Goal: Transaction & Acquisition: Book appointment/travel/reservation

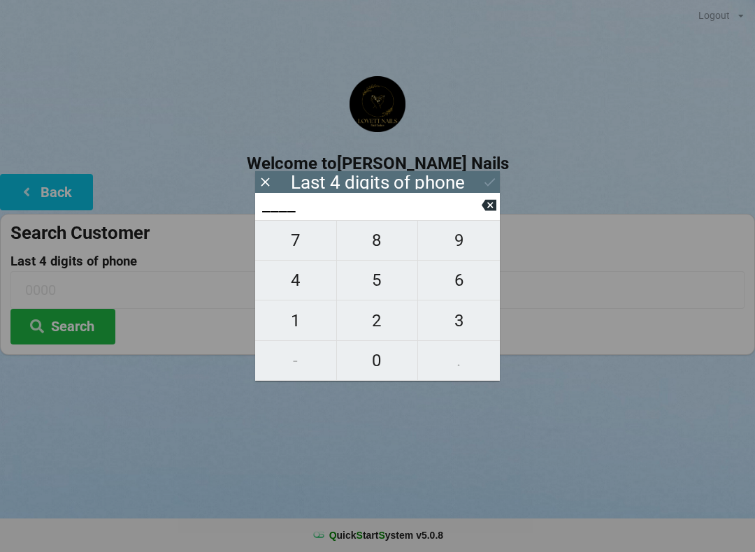
click at [290, 284] on span "4" at bounding box center [295, 280] width 81 height 29
type input "4___"
click at [461, 288] on span "6" at bounding box center [459, 280] width 82 height 29
type input "46__"
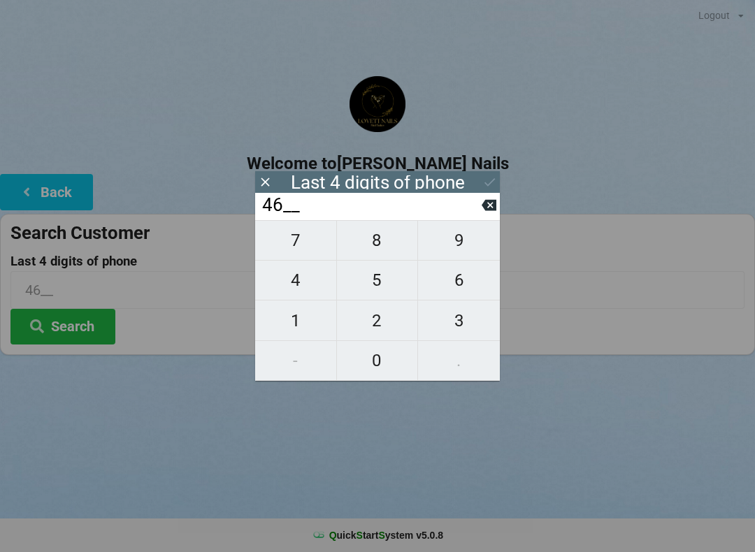
click at [487, 211] on icon at bounding box center [489, 205] width 15 height 11
click at [487, 213] on icon at bounding box center [489, 205] width 15 height 15
type input "____"
click at [454, 289] on span "6" at bounding box center [459, 280] width 82 height 29
type input "6___"
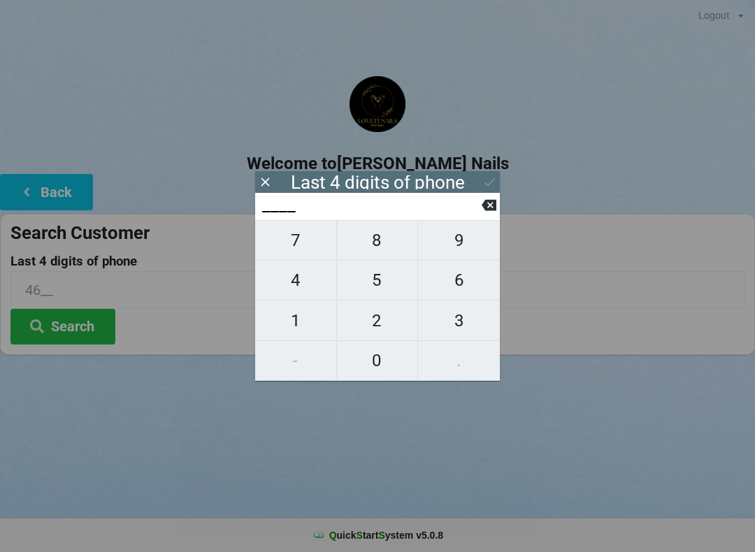
type input "6___"
click at [303, 289] on span "4" at bounding box center [295, 280] width 81 height 29
type input "64__"
click at [294, 289] on span "4" at bounding box center [295, 280] width 81 height 29
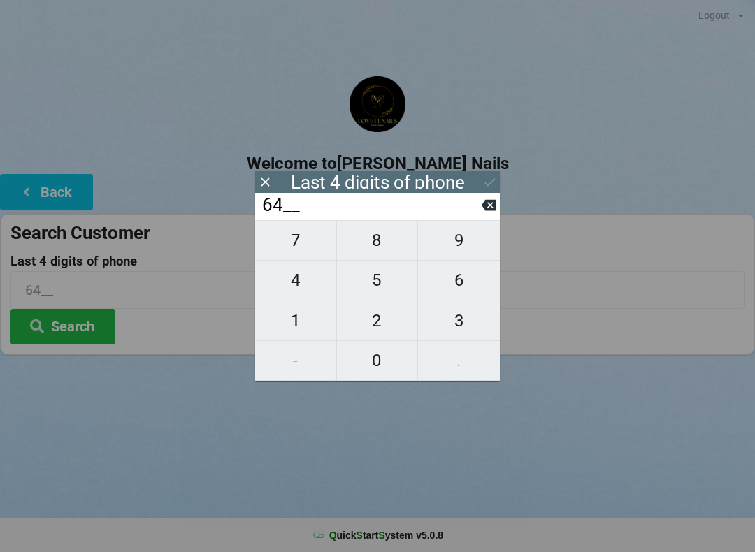
type input "644_"
click at [460, 294] on span "6" at bounding box center [459, 280] width 82 height 29
type input "6446"
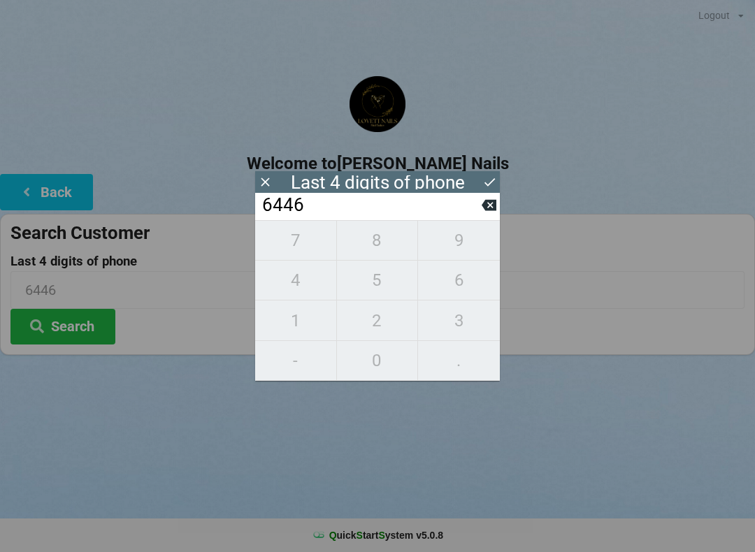
click at [482, 185] on icon at bounding box center [489, 182] width 15 height 15
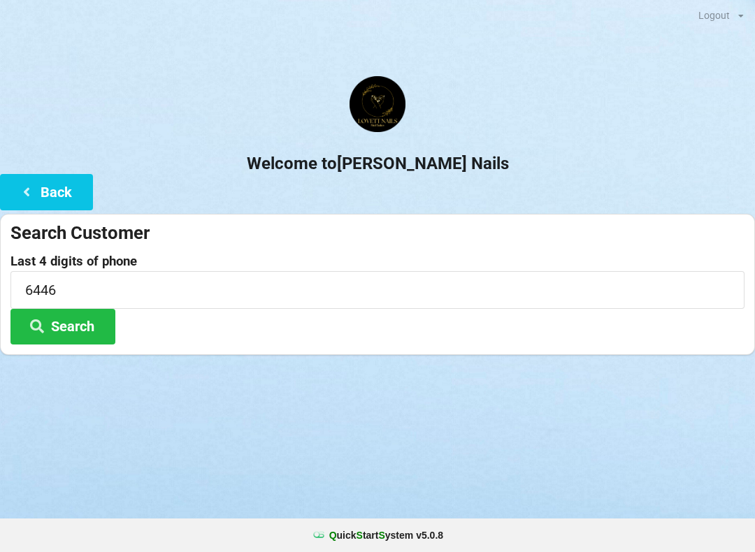
click at [80, 332] on button "Search" at bounding box center [62, 327] width 105 height 36
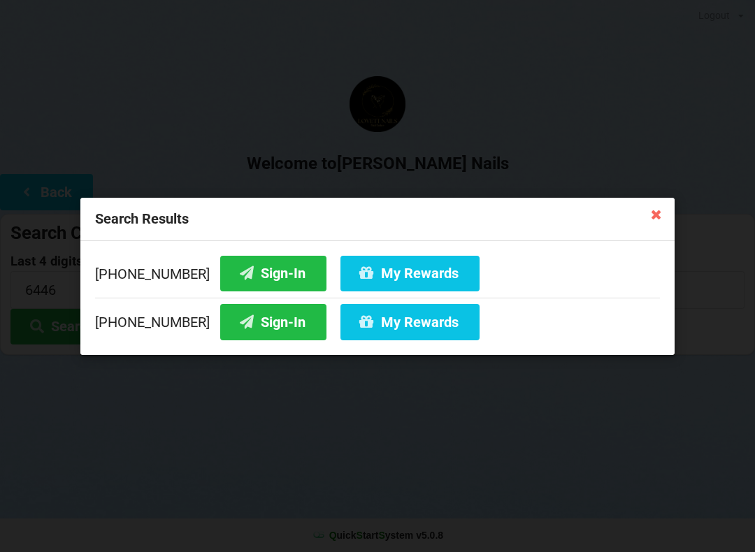
click at [262, 275] on button "Sign-In" at bounding box center [273, 273] width 106 height 36
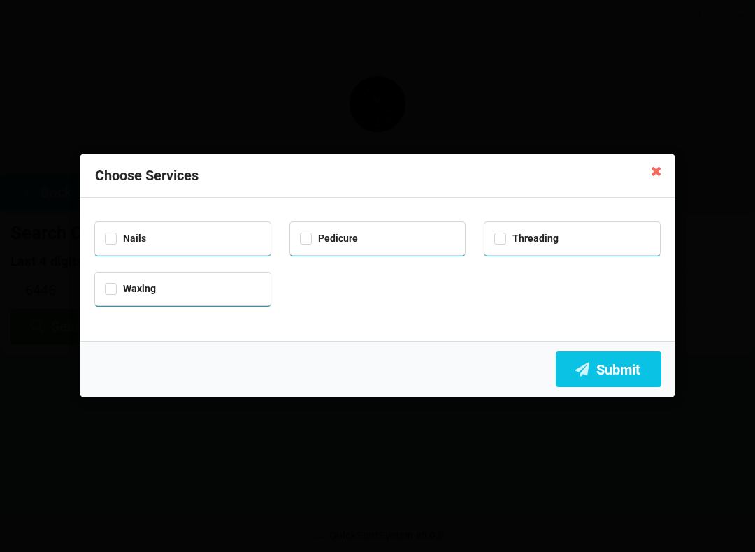
click at [113, 243] on div "Nails" at bounding box center [183, 237] width 156 height 16
checkbox input "true"
click at [302, 241] on label "Pedicure" at bounding box center [329, 239] width 58 height 12
checkbox input "true"
click at [612, 378] on button "Submit" at bounding box center [609, 370] width 106 height 36
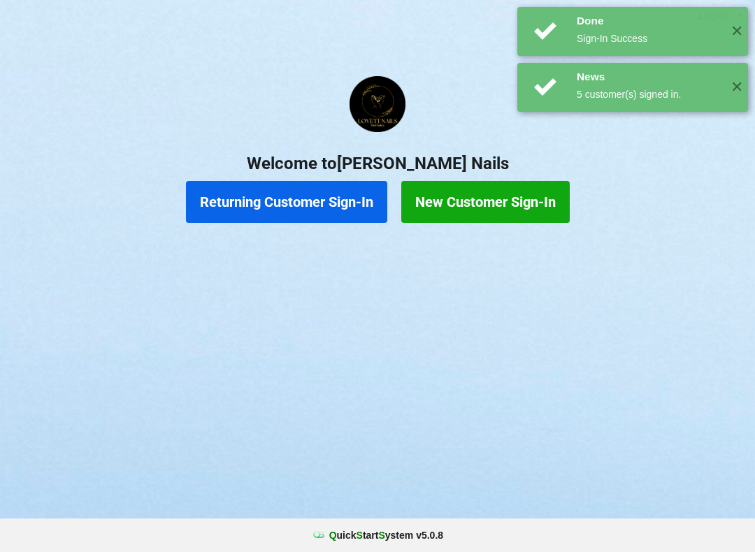
click at [488, 204] on button "New Customer Sign-In" at bounding box center [485, 202] width 168 height 42
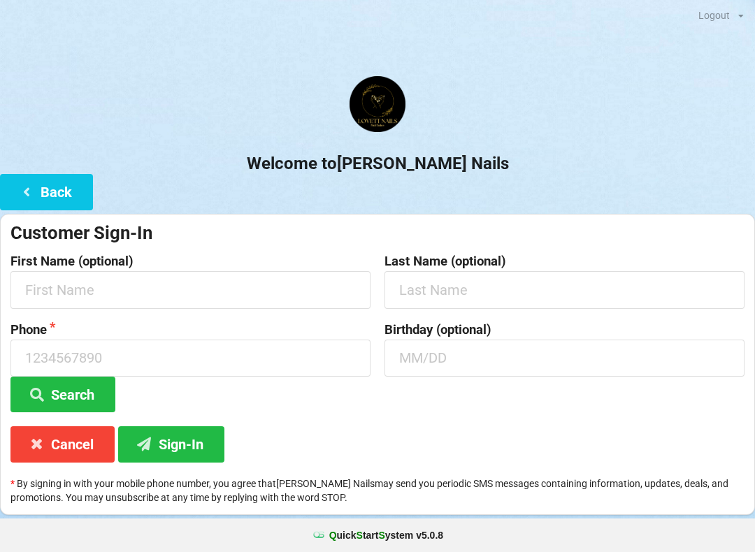
click at [438, 118] on div at bounding box center [377, 105] width 755 height 59
click at [31, 192] on icon at bounding box center [26, 191] width 17 height 12
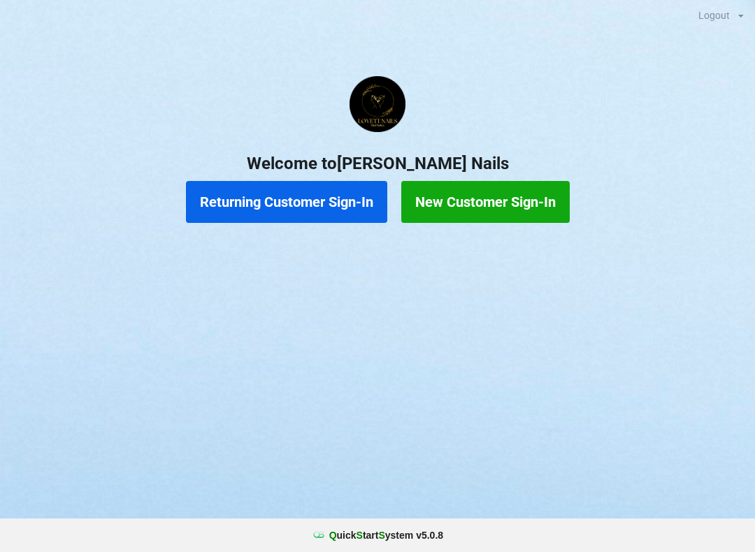
click at [326, 206] on button "Returning Customer Sign-In" at bounding box center [286, 202] width 201 height 42
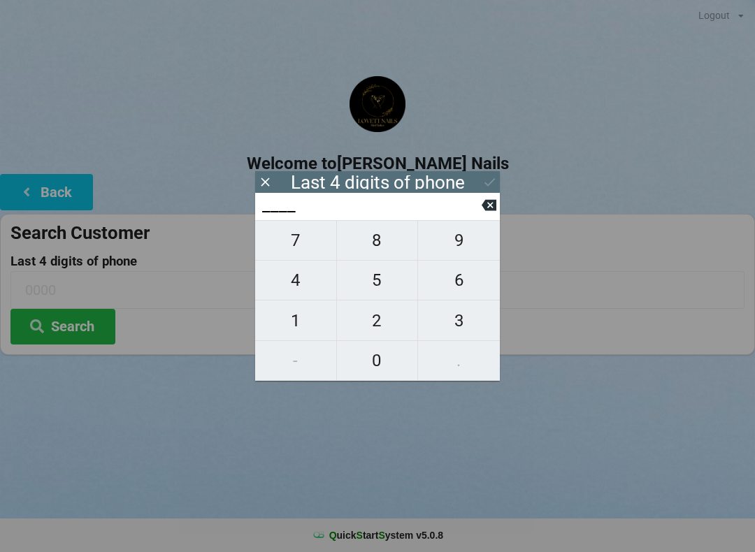
click at [454, 285] on span "6" at bounding box center [459, 280] width 82 height 29
type input "6___"
click at [292, 289] on span "4" at bounding box center [295, 280] width 81 height 29
type input "64__"
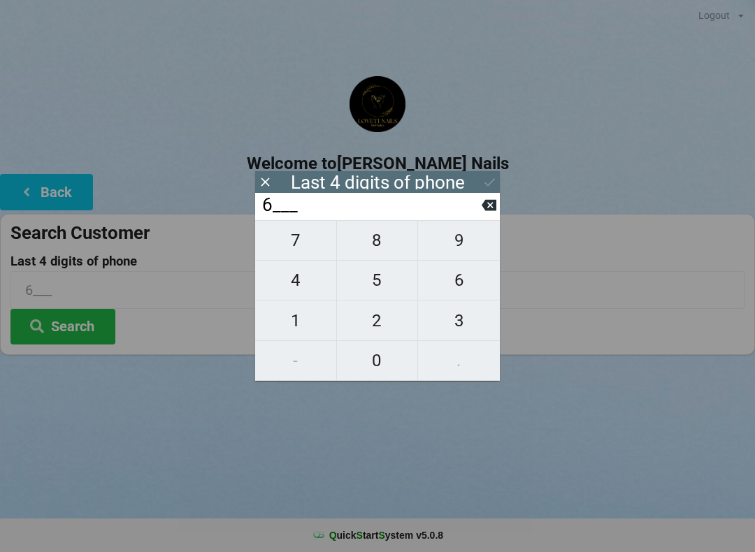
type input "64__"
click at [295, 285] on span "4" at bounding box center [295, 280] width 81 height 29
type input "644_"
click at [456, 287] on span "6" at bounding box center [459, 280] width 82 height 29
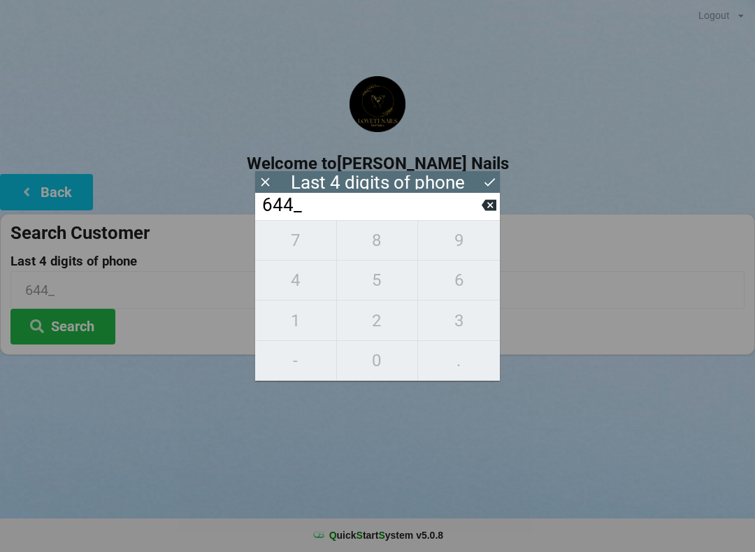
type input "6446"
click at [483, 180] on icon at bounding box center [489, 182] width 15 height 15
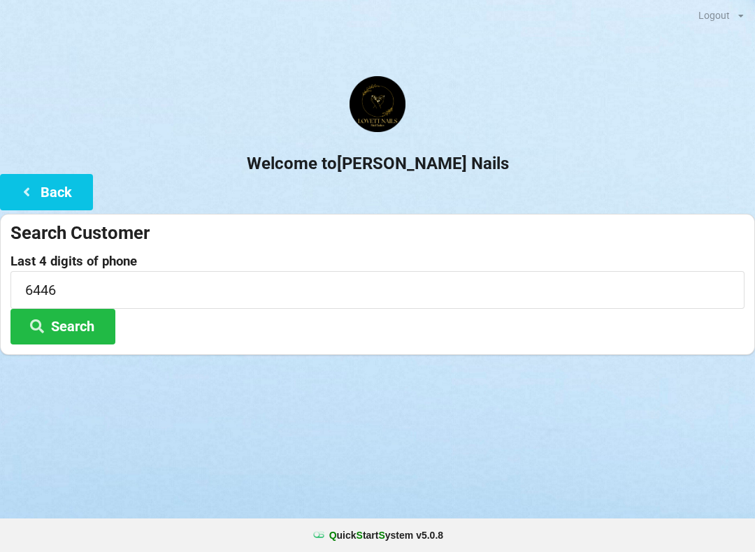
click at [75, 329] on button "Search" at bounding box center [62, 327] width 105 height 36
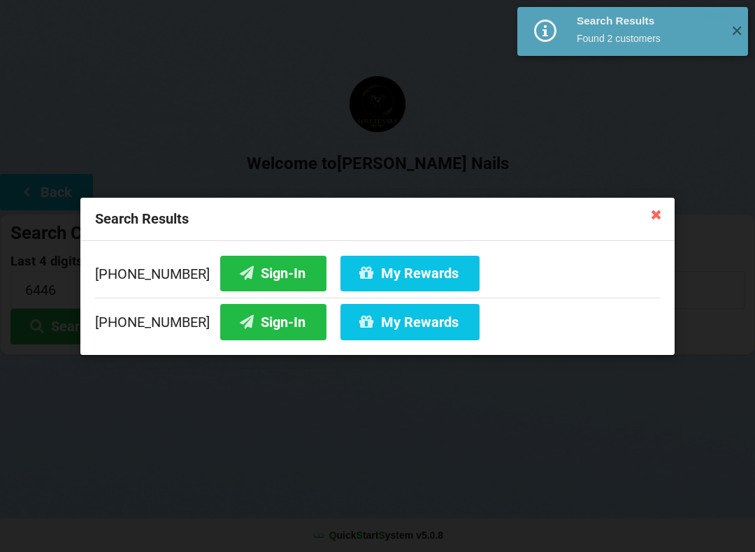
click at [428, 275] on button "My Rewards" at bounding box center [409, 273] width 139 height 36
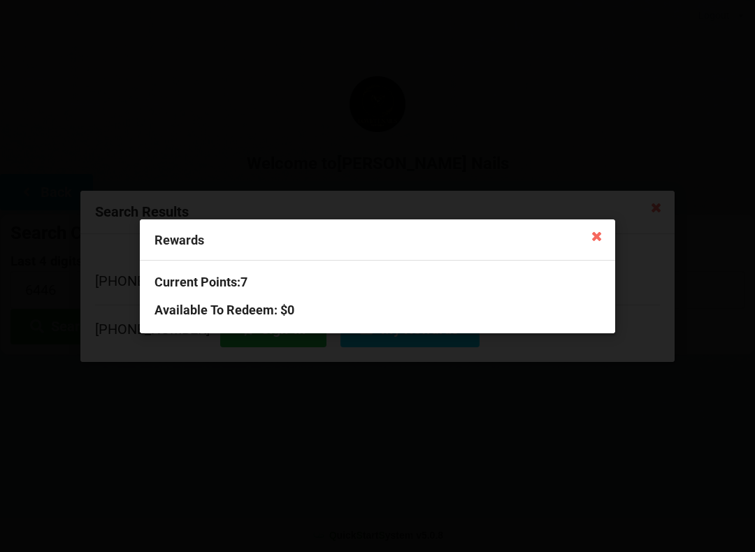
click at [598, 234] on icon at bounding box center [597, 235] width 22 height 22
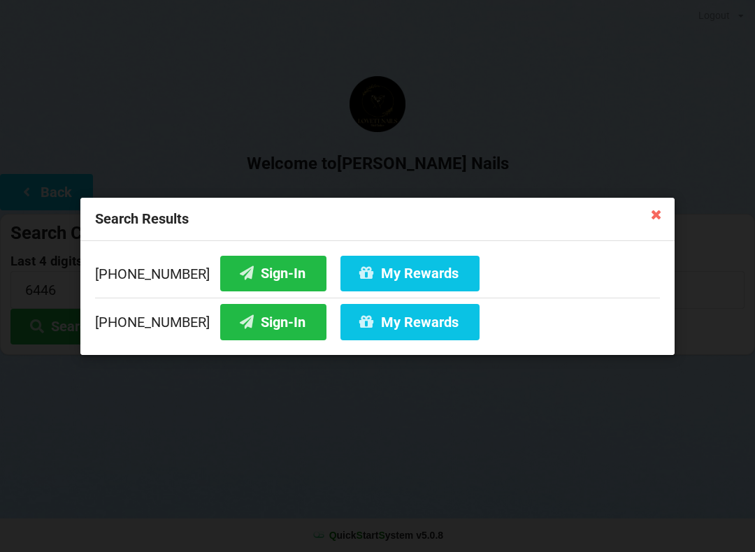
click at [509, 464] on div "Search Results [PHONE_NUMBER] Sign-In My Rewards [PHONE_NUMBER] Sign-In My Rewa…" at bounding box center [377, 276] width 755 height 552
click at [619, 423] on div "Search Results [PHONE_NUMBER] Sign-In My Rewards [PHONE_NUMBER] Sign-In My Rewa…" at bounding box center [377, 276] width 755 height 552
click at [661, 191] on div "Search Results [PHONE_NUMBER] Sign-In My Rewards [PHONE_NUMBER] Sign-In My Rewa…" at bounding box center [377, 276] width 755 height 552
click at [648, 211] on icon at bounding box center [656, 214] width 22 height 22
